Goal: Communication & Community: Connect with others

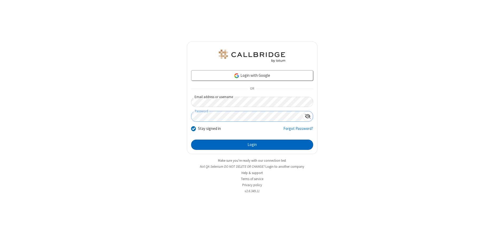
click at [252, 145] on button "Login" at bounding box center [252, 145] width 122 height 11
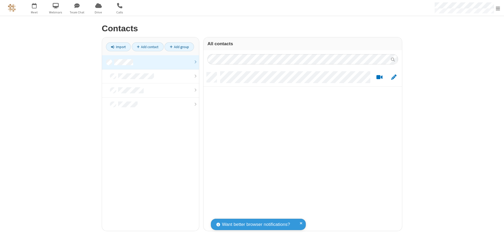
scroll to position [159, 194]
click at [150, 62] on link at bounding box center [150, 62] width 97 height 14
click at [147, 47] on link "Add contact" at bounding box center [148, 46] width 32 height 9
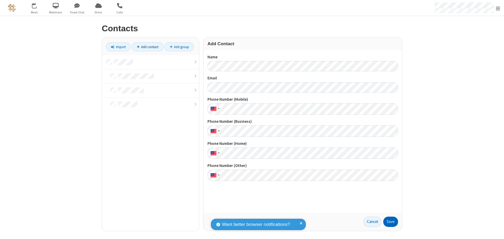
click at [390, 222] on button "Save" at bounding box center [390, 222] width 15 height 11
